Goal: Task Accomplishment & Management: Complete application form

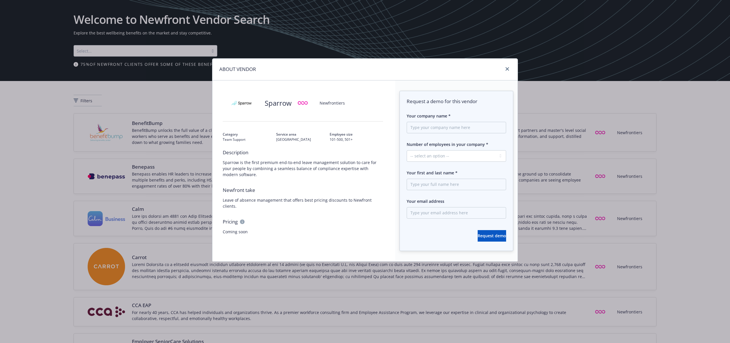
scroll to position [647, 0]
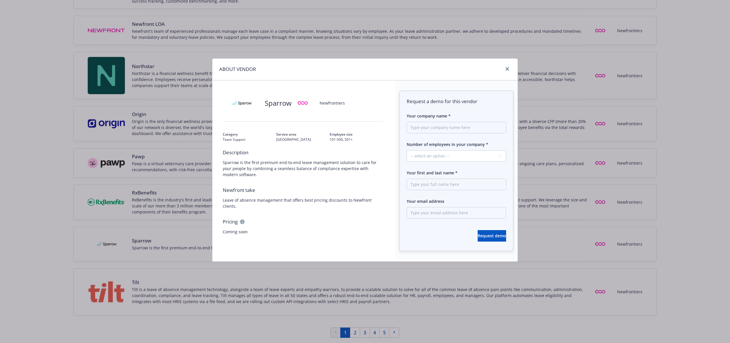
click at [272, 229] on span "Coming soon" at bounding box center [303, 232] width 160 height 6
click at [435, 127] on input "Your company name *" at bounding box center [456, 127] width 99 height 11
click at [436, 159] on select "-- select an option -- 1 - 50 51 - 250 251 - 1000 1000+" at bounding box center [456, 155] width 99 height 11
select select "51 - 250"
click at [407, 150] on select "-- select an option -- 1 - 50 51 - 250 251 - 1000 1000+" at bounding box center [456, 155] width 99 height 11
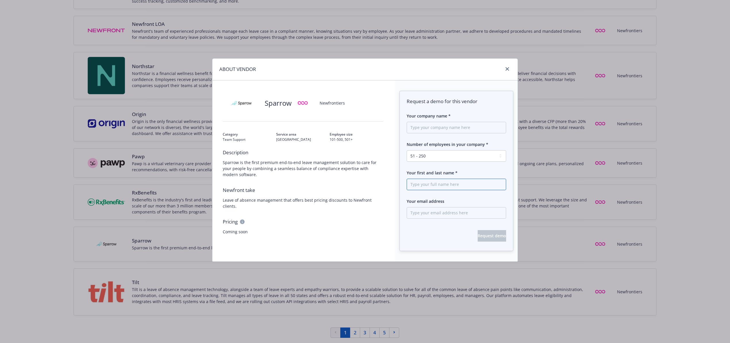
click at [432, 184] on input "Your first and last name *" at bounding box center [456, 184] width 99 height 11
click at [435, 212] on input "Your email address" at bounding box center [456, 212] width 99 height 11
click at [243, 220] on icon at bounding box center [242, 222] width 5 height 5
click at [504, 69] on div at bounding box center [506, 69] width 9 height 7
